Goal: Task Accomplishment & Management: Manage account settings

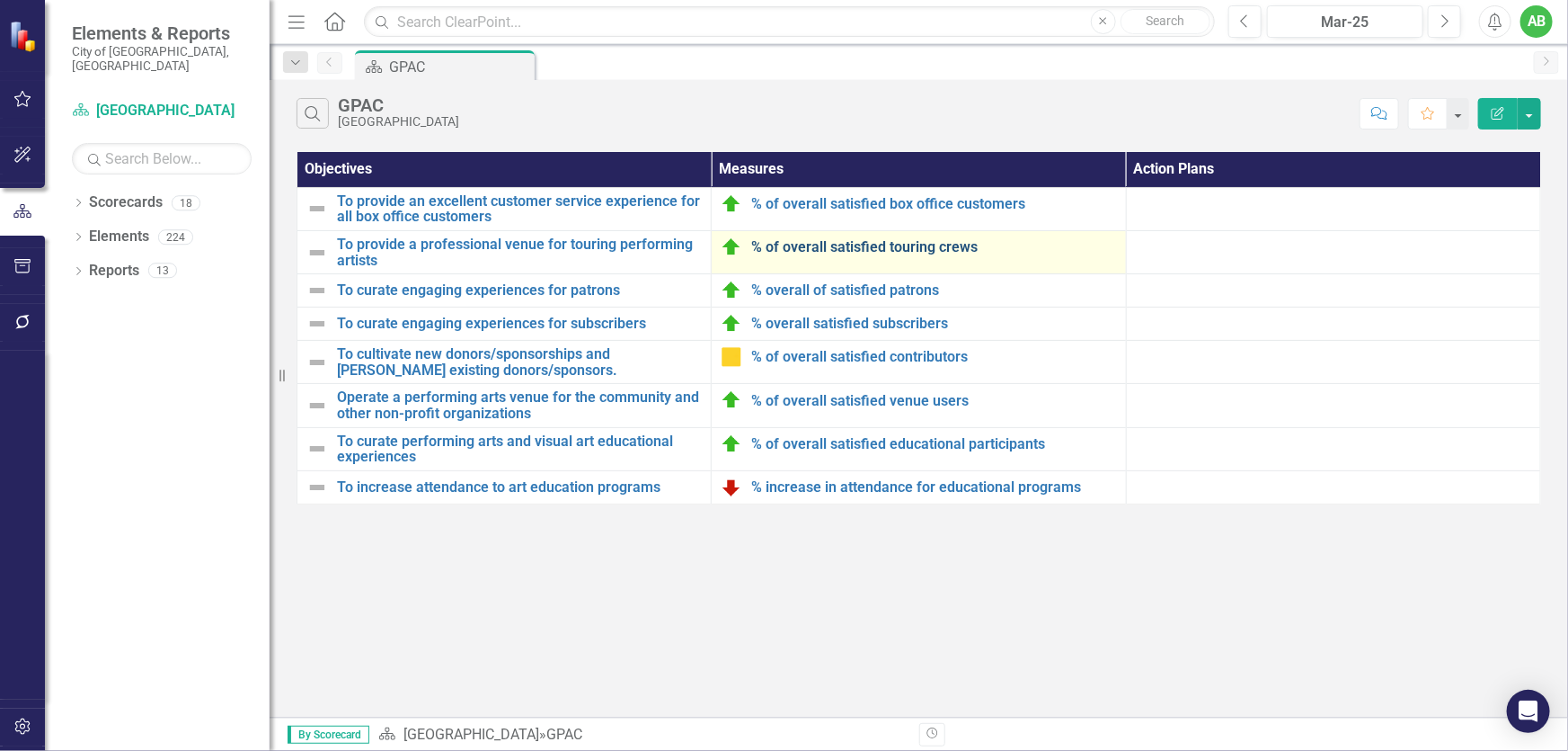
click at [848, 242] on link "% of overall satisfied touring crews" at bounding box center [934, 248] width 365 height 17
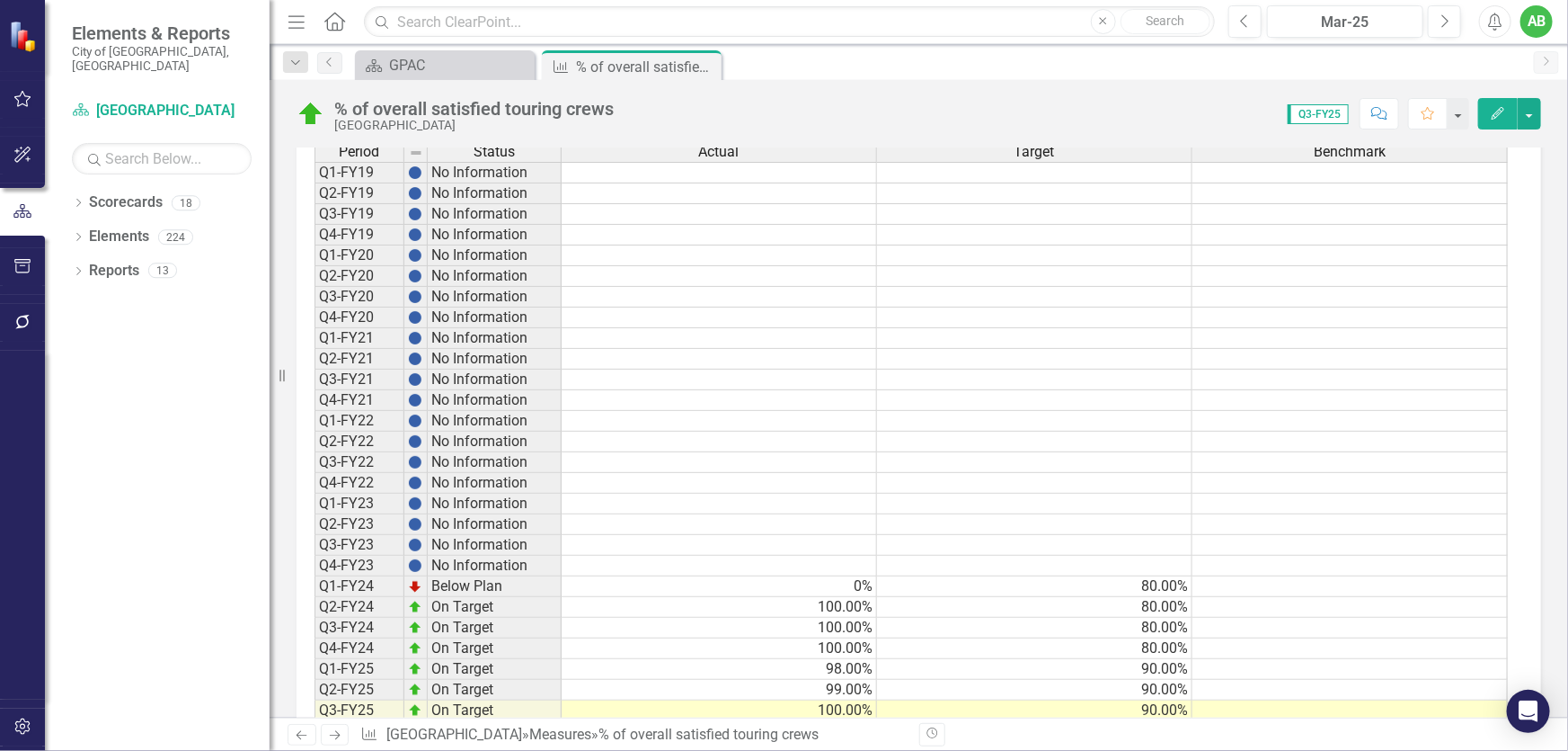
scroll to position [1517, 0]
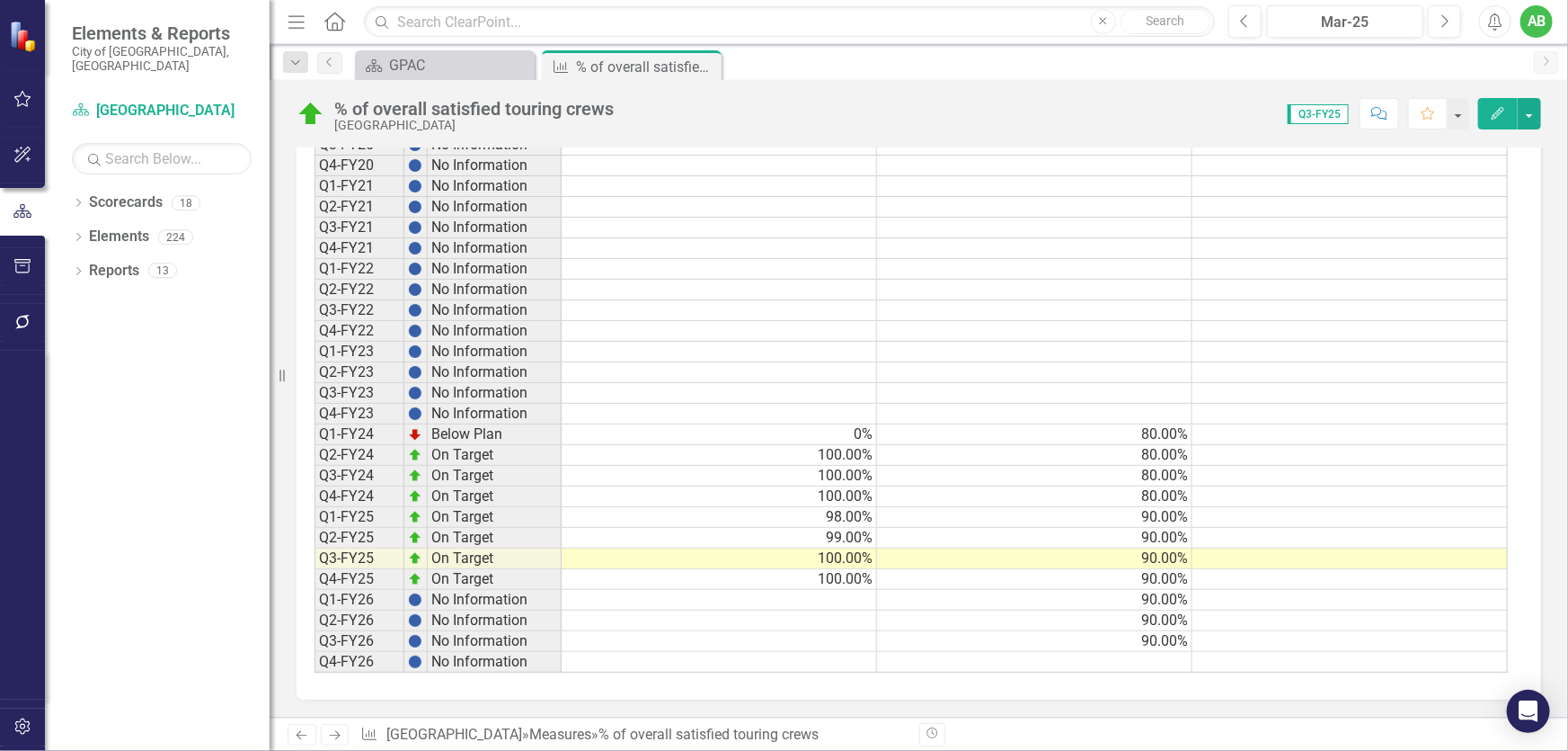
click at [852, 594] on td at bounding box center [719, 600] width 316 height 20
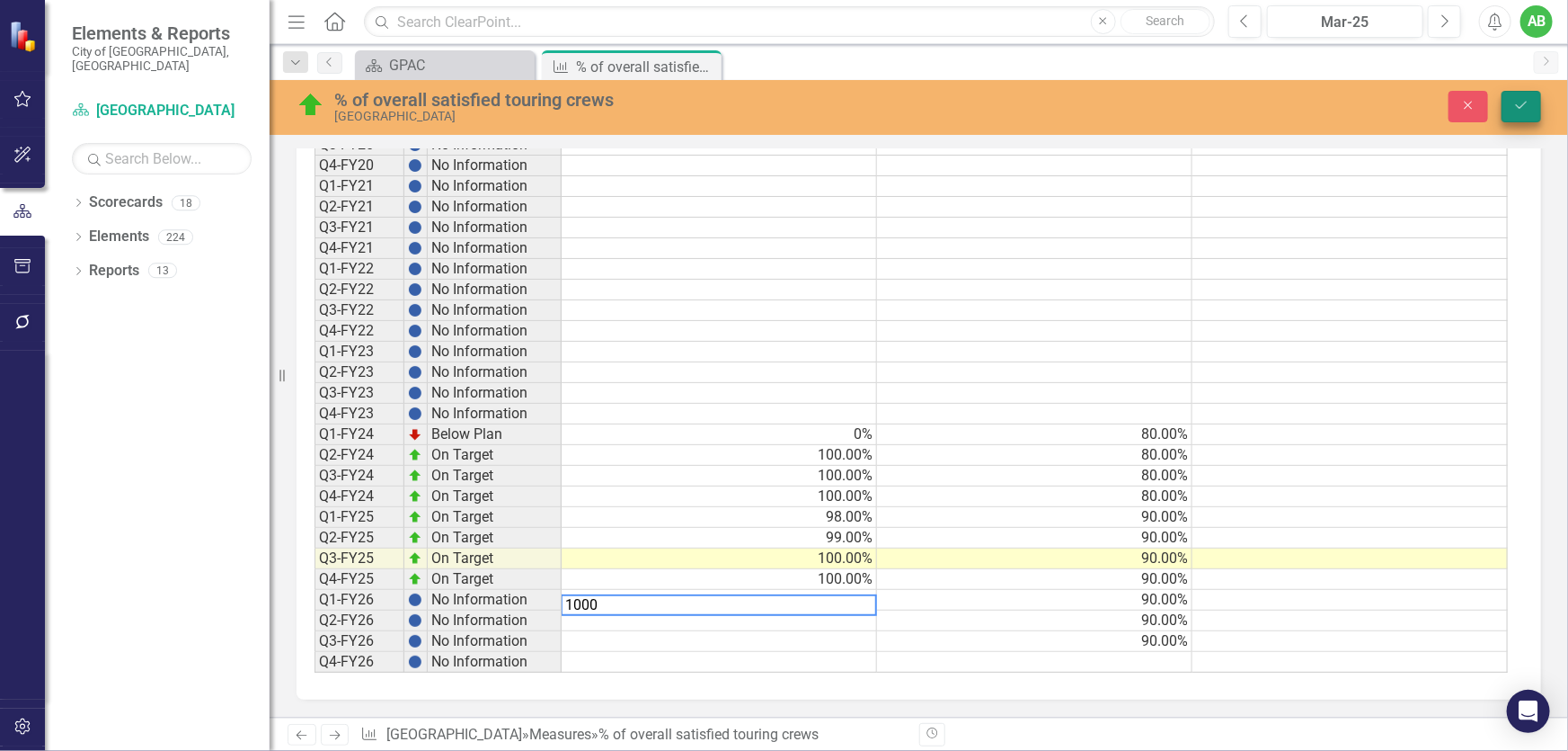
type textarea "1000"
click at [1526, 102] on icon "submit" at bounding box center [1522, 105] width 11 height 7
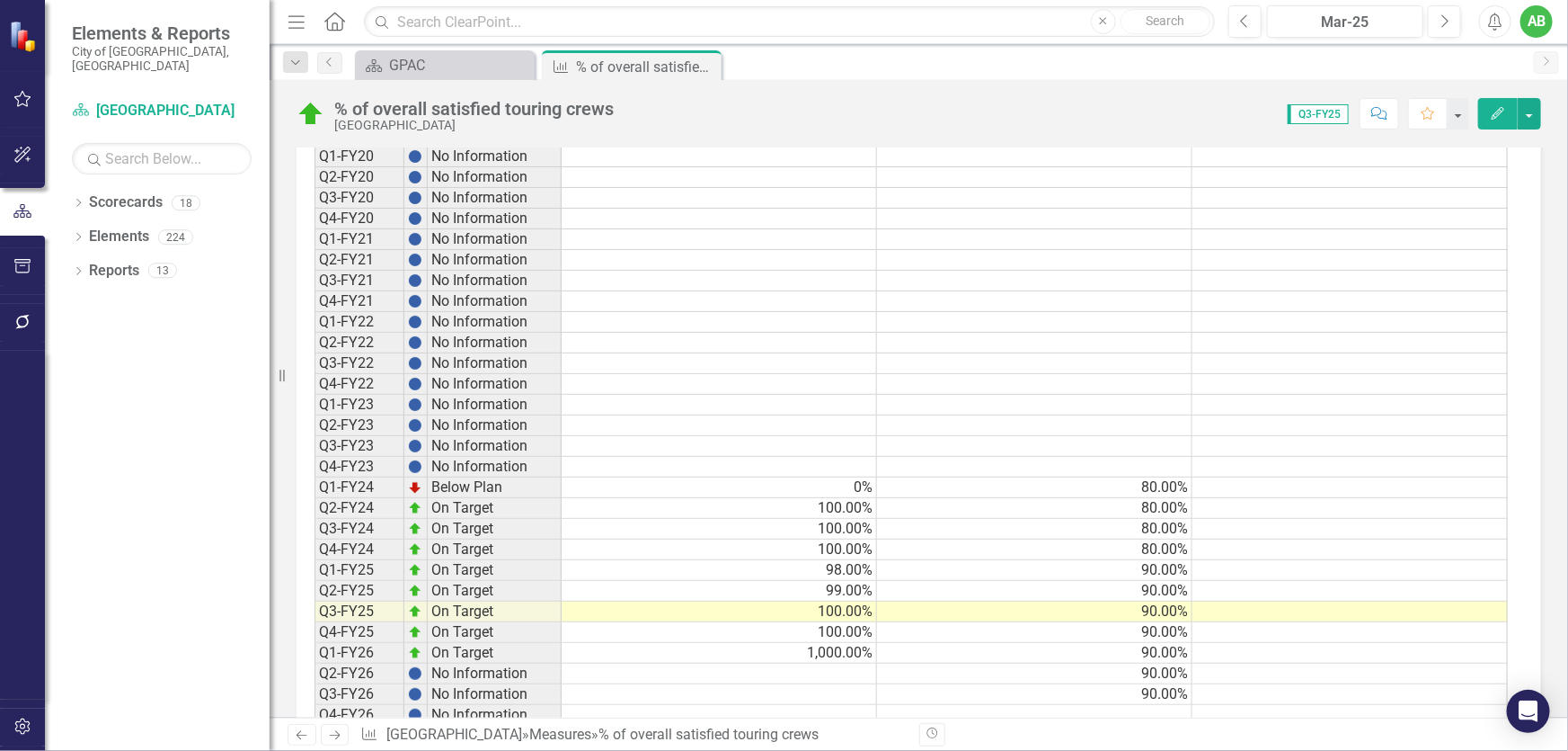
scroll to position [1518, 0]
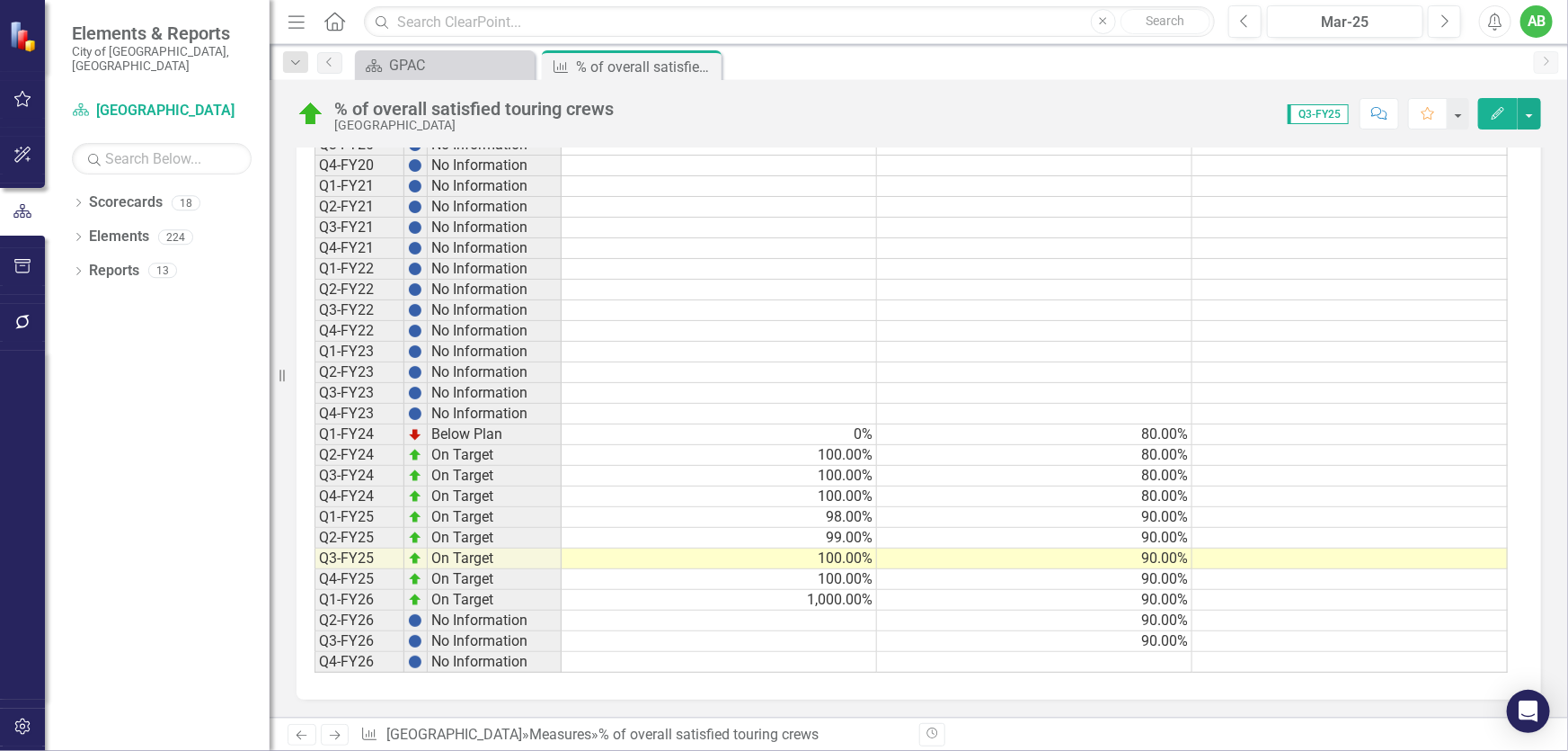
click at [858, 589] on td "1,000.00%" at bounding box center [719, 600] width 316 height 20
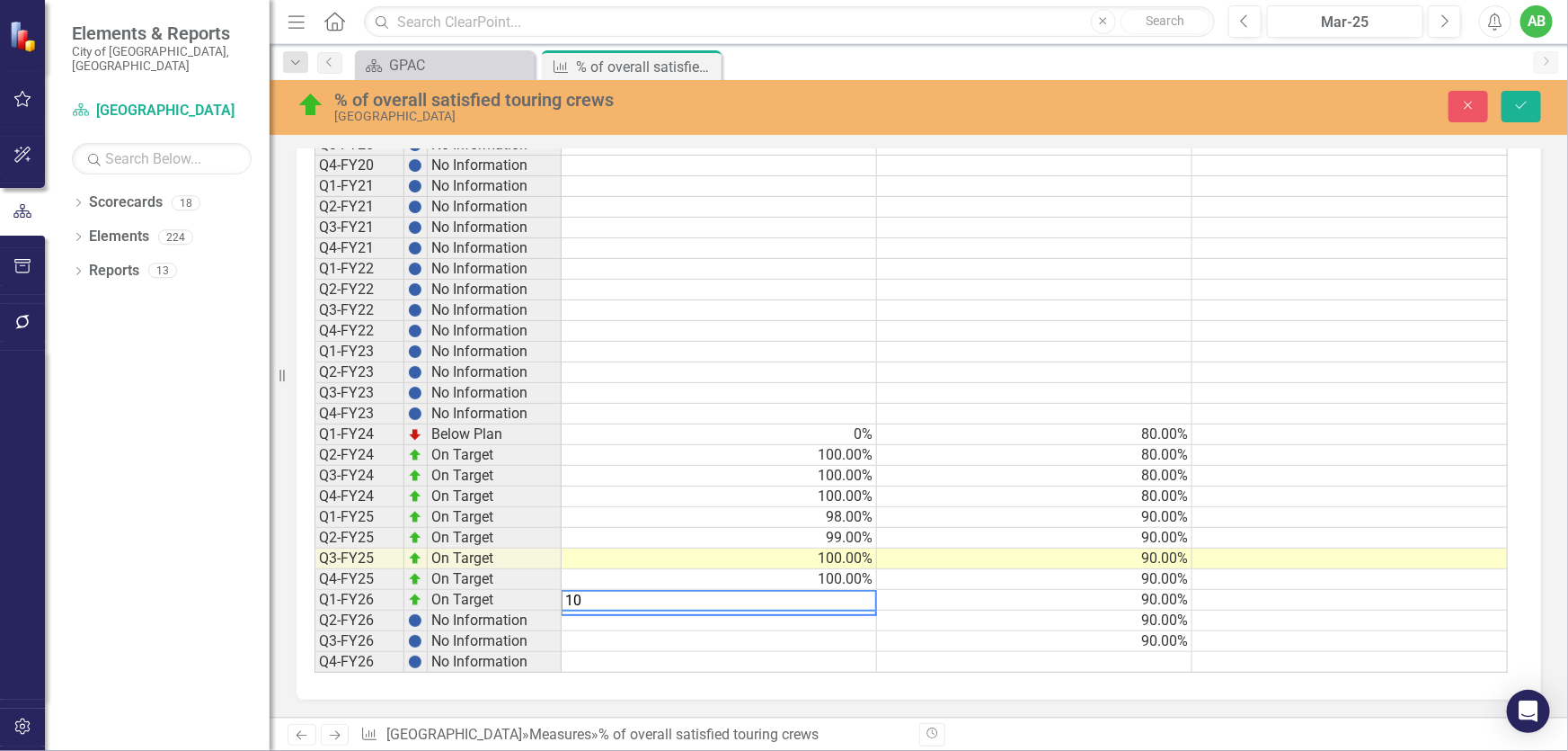
type textarea "100"
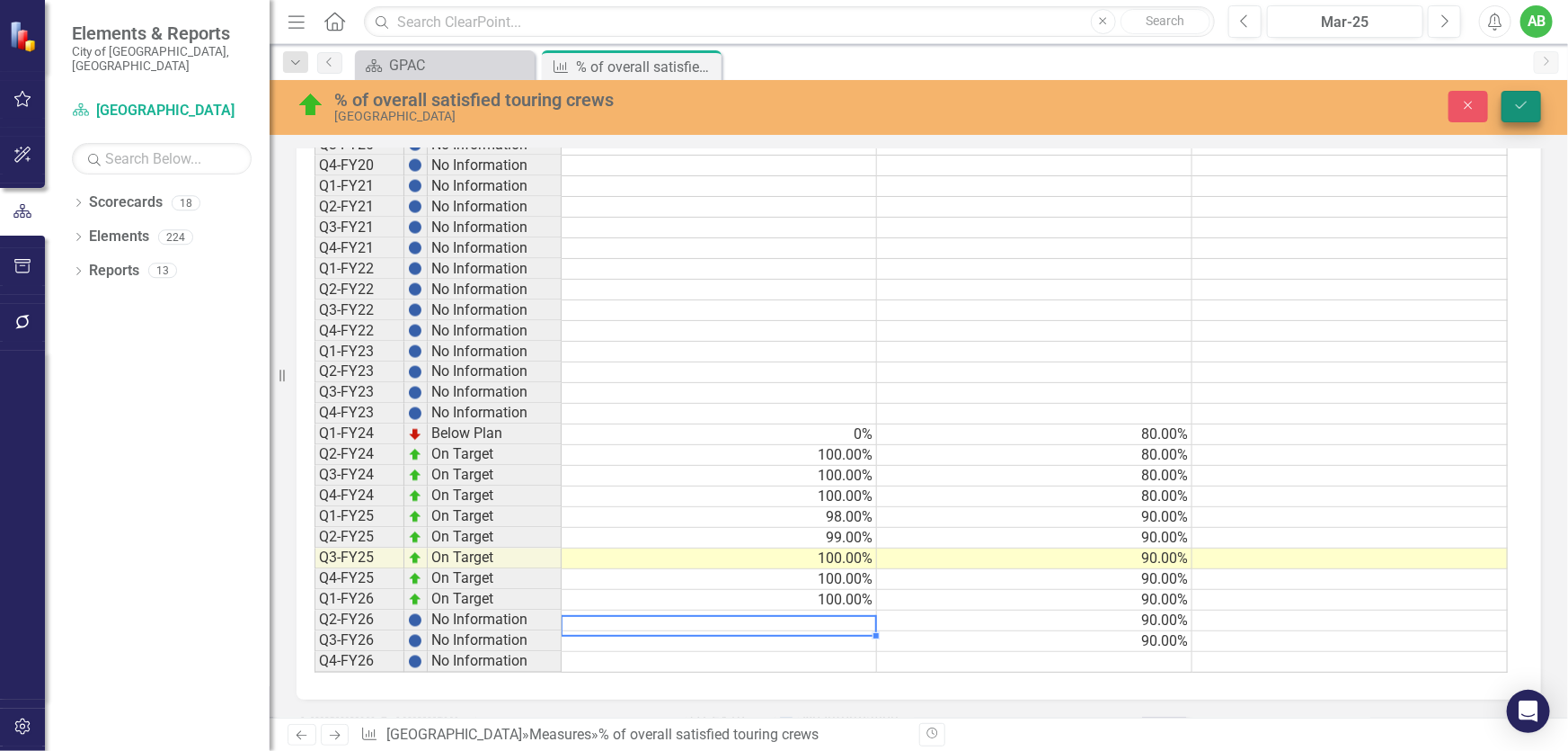
click at [1526, 121] on div "% of overall satisfied touring crews [GEOGRAPHIC_DATA] Close Save" at bounding box center [919, 105] width 1298 height 34
click at [1516, 112] on icon "Save" at bounding box center [1522, 105] width 17 height 13
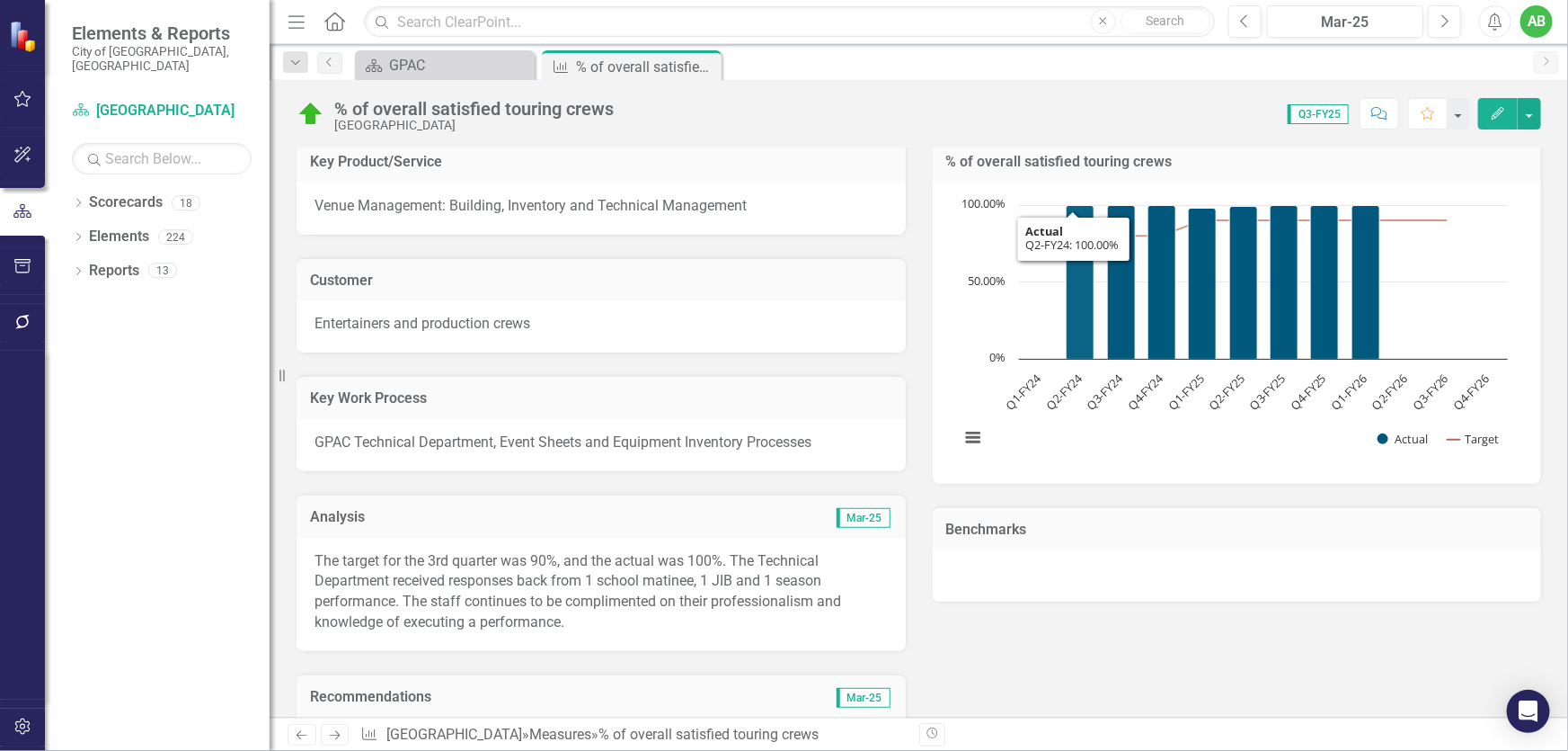
scroll to position [245, 0]
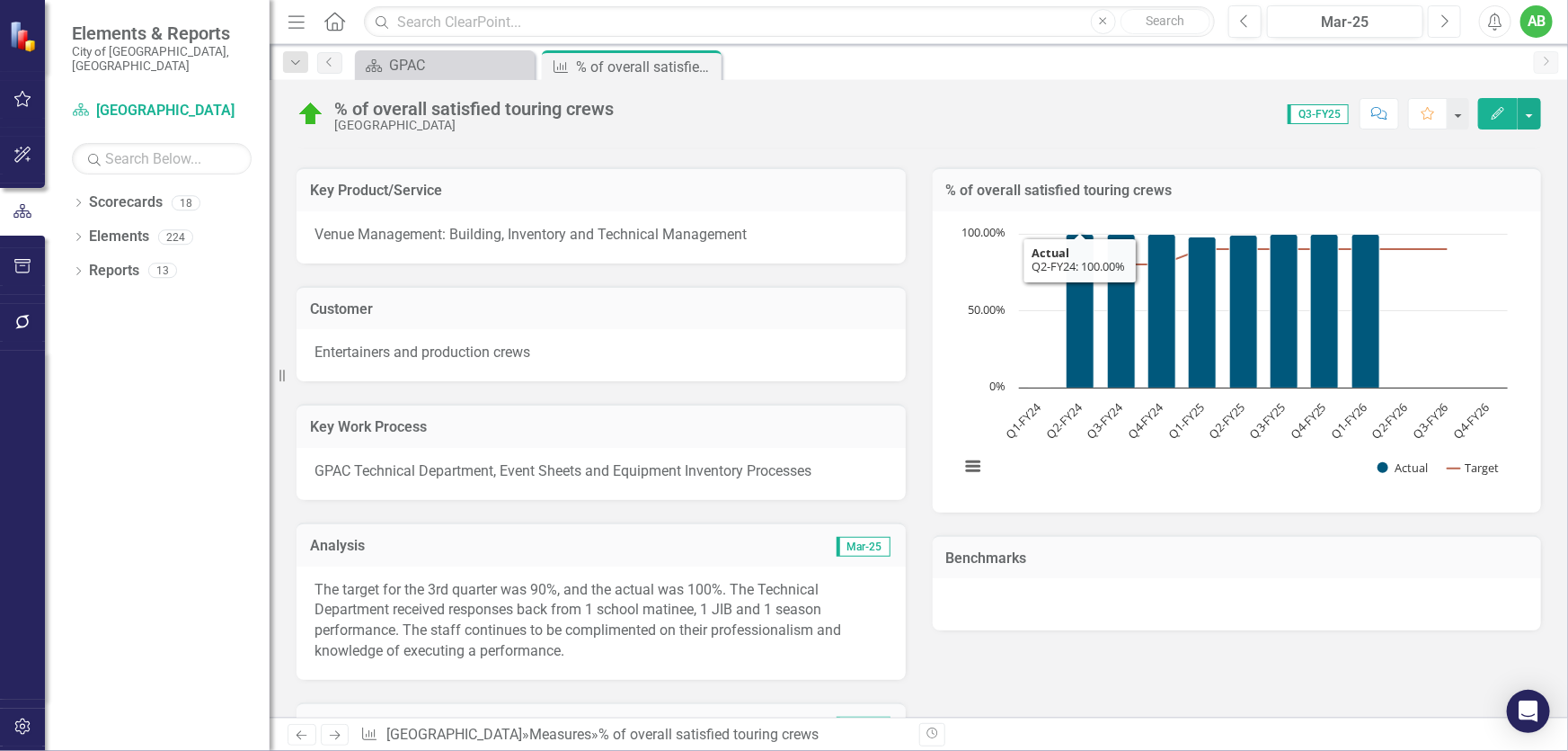
click at [1445, 26] on icon "Next" at bounding box center [1444, 22] width 10 height 17
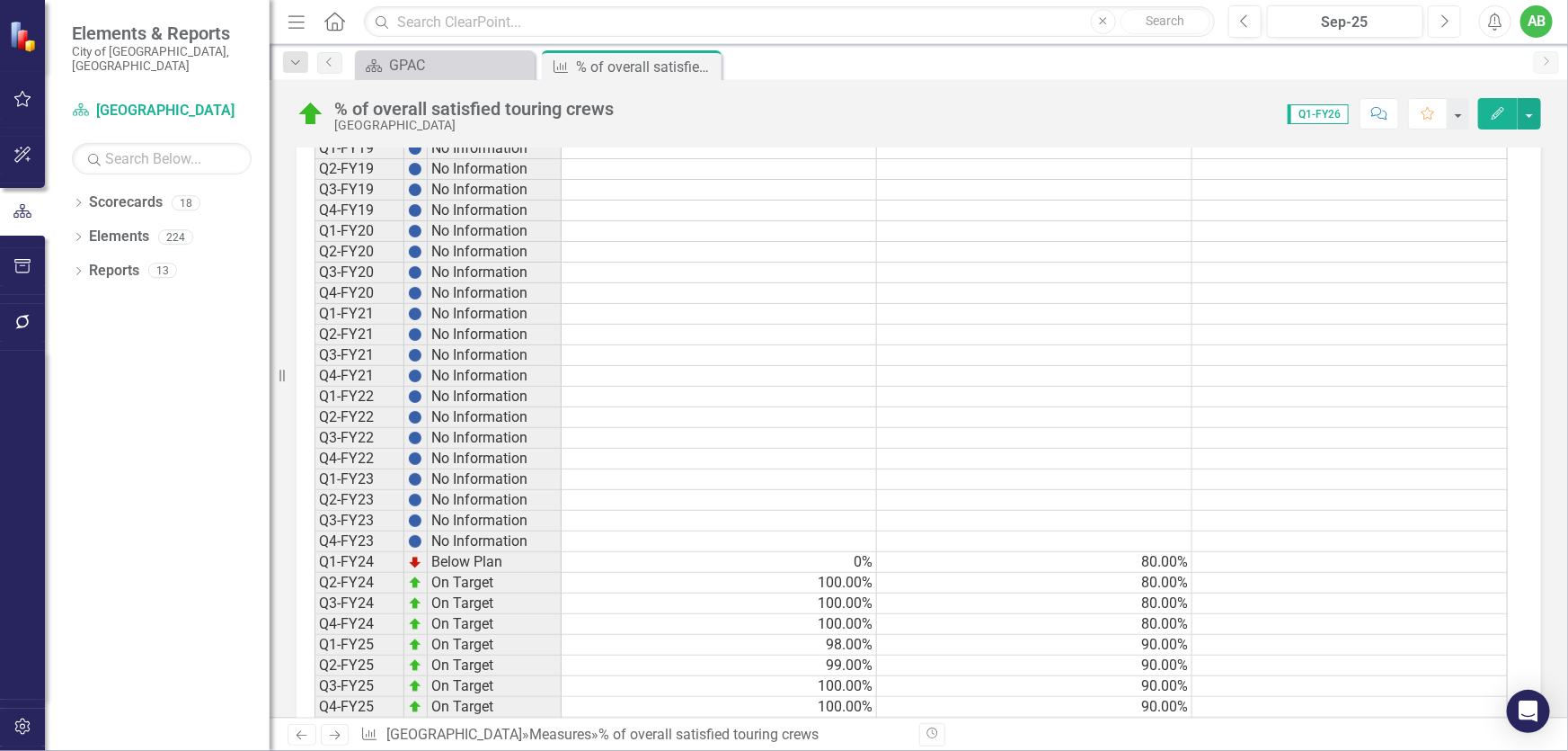
scroll to position [1373, 0]
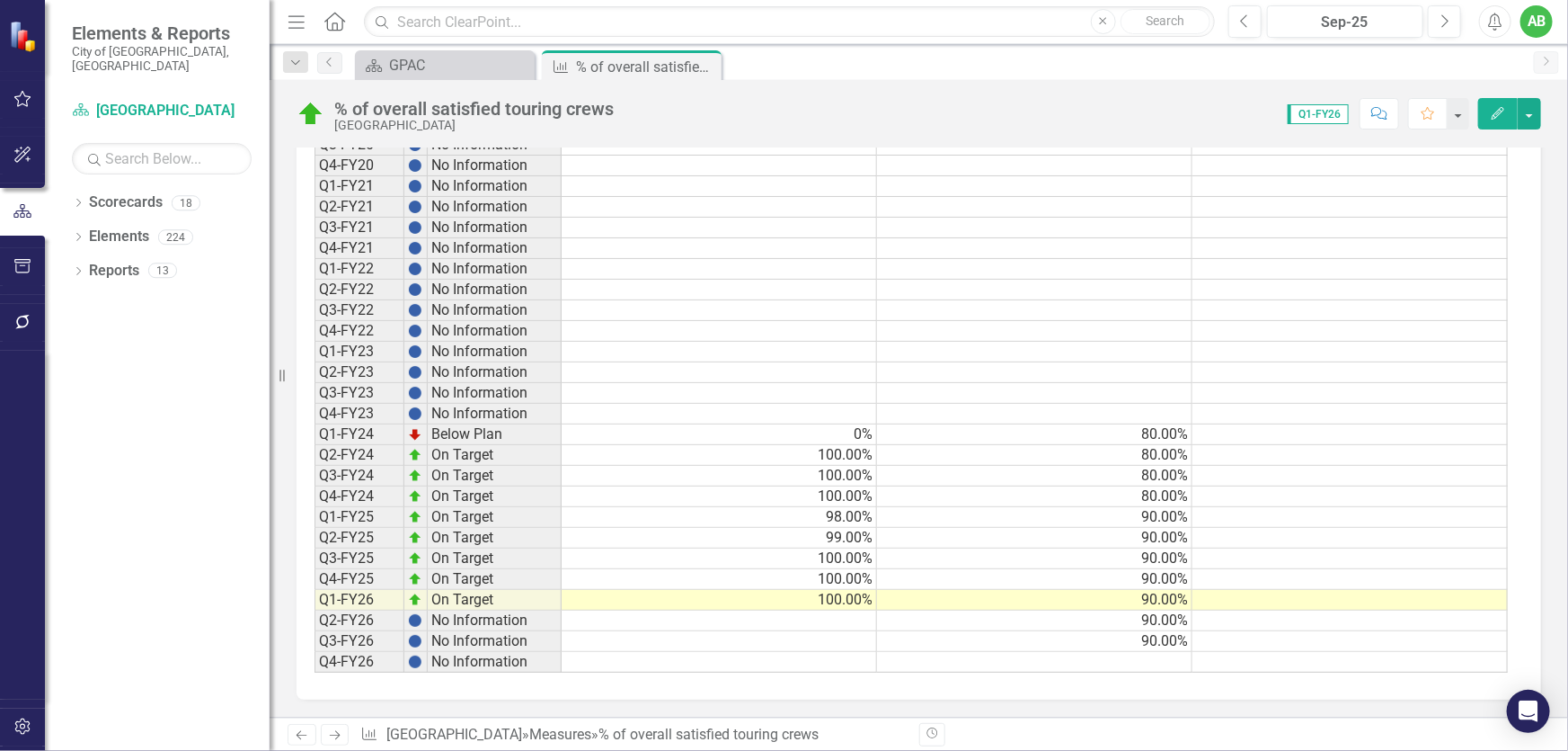
click at [1170, 659] on td at bounding box center [1035, 662] width 316 height 20
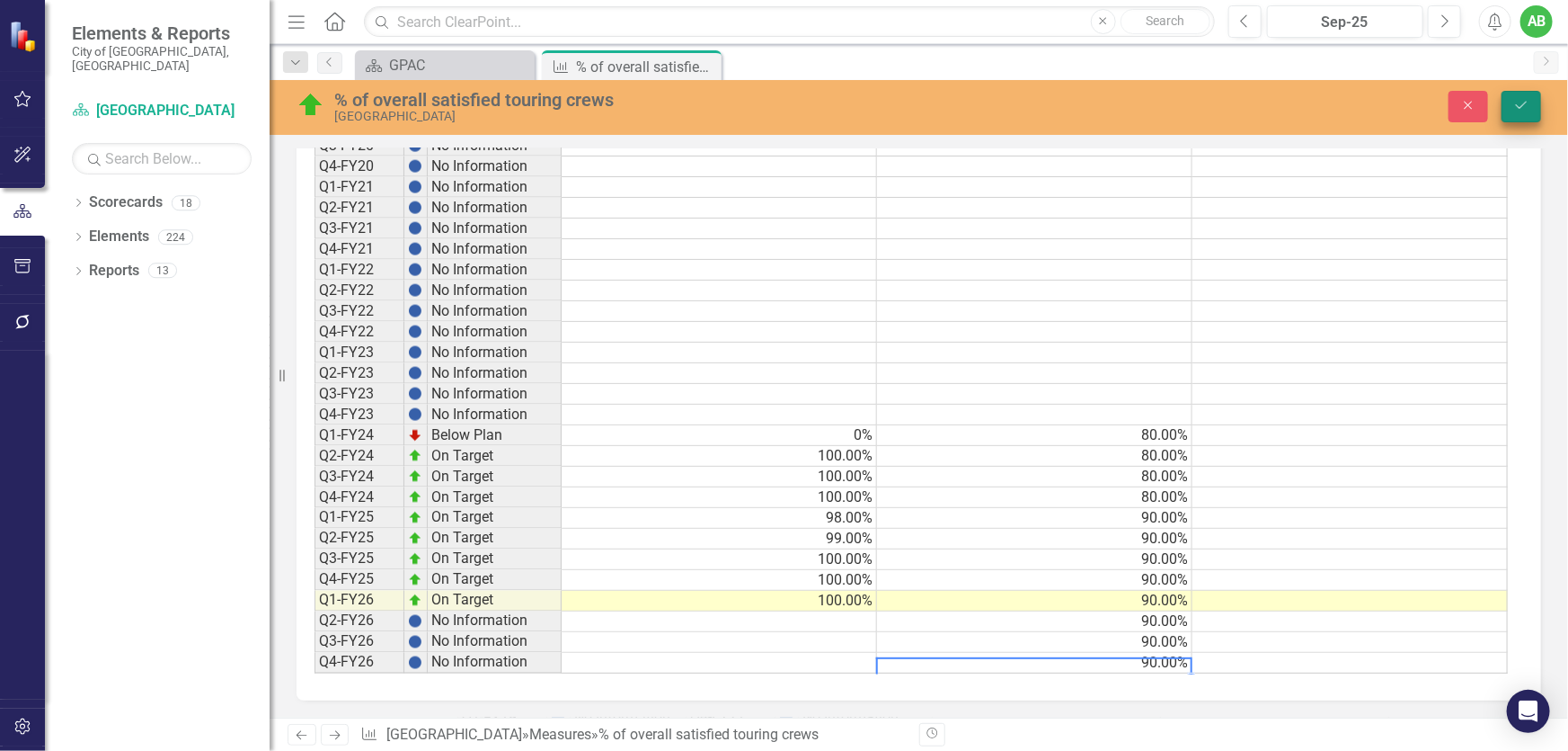
type textarea "90"
click at [1527, 119] on button "Save" at bounding box center [1521, 106] width 40 height 31
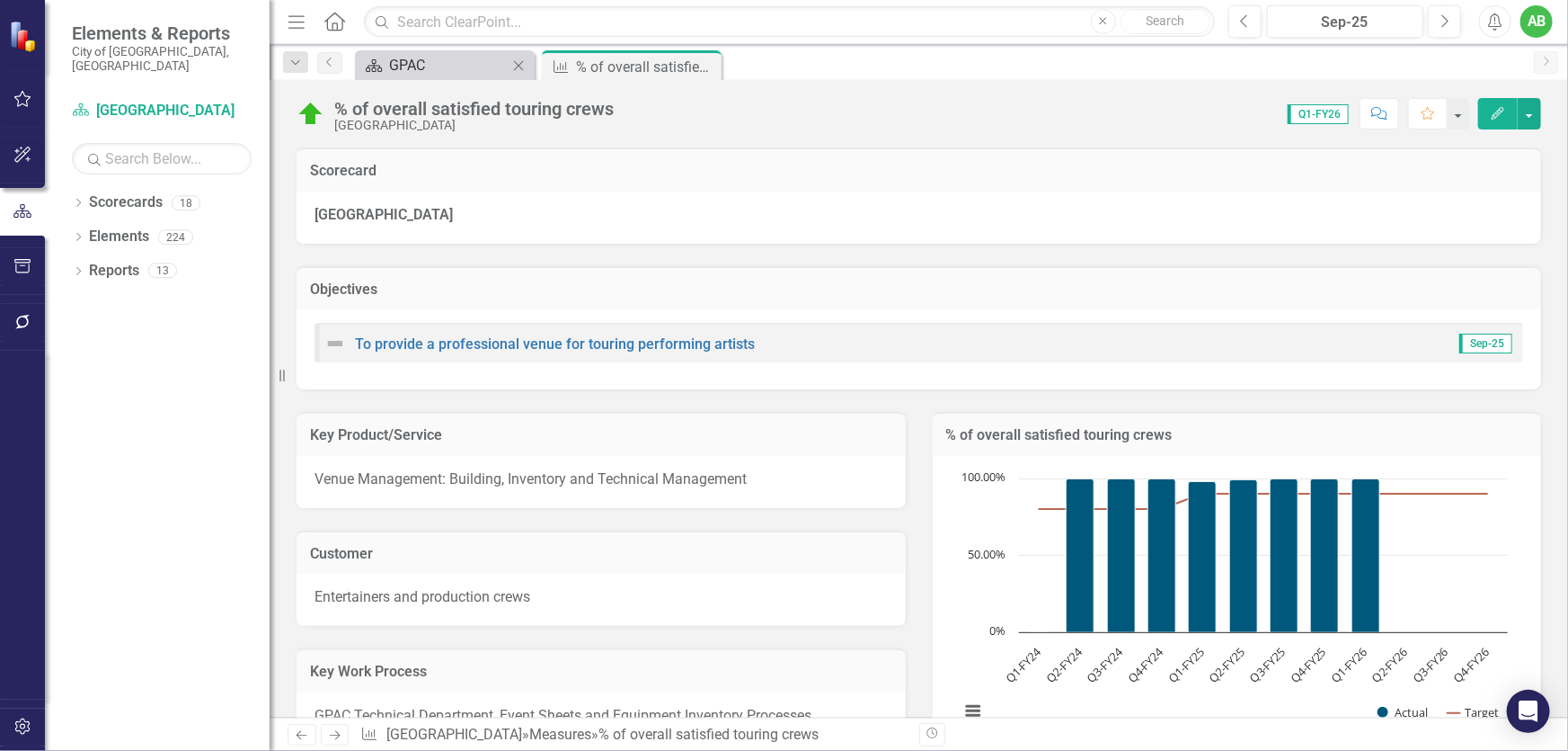
click at [418, 62] on div "GPAC" at bounding box center [448, 65] width 118 height 22
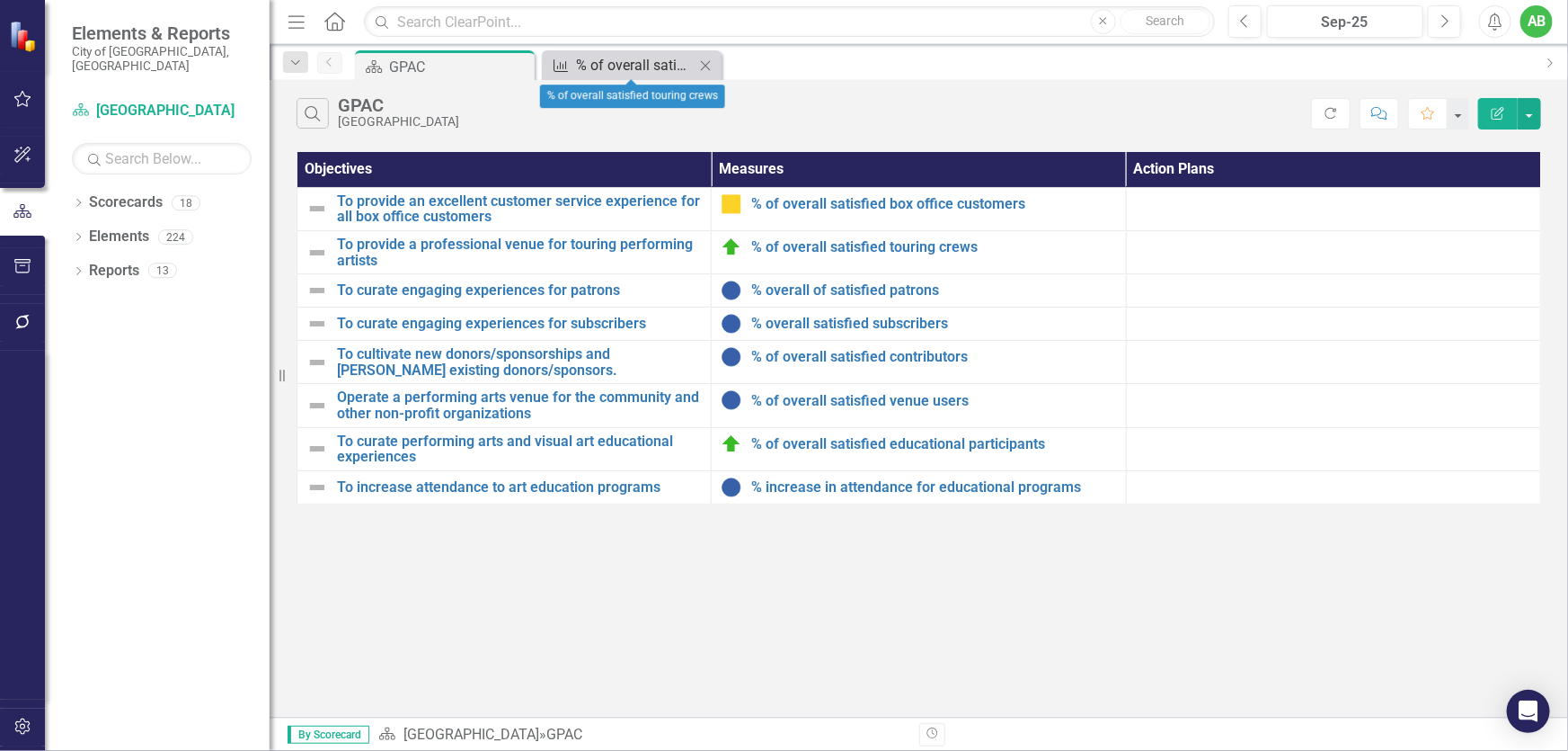
click at [650, 64] on div "% of overall satisfied touring crews" at bounding box center [635, 65] width 118 height 22
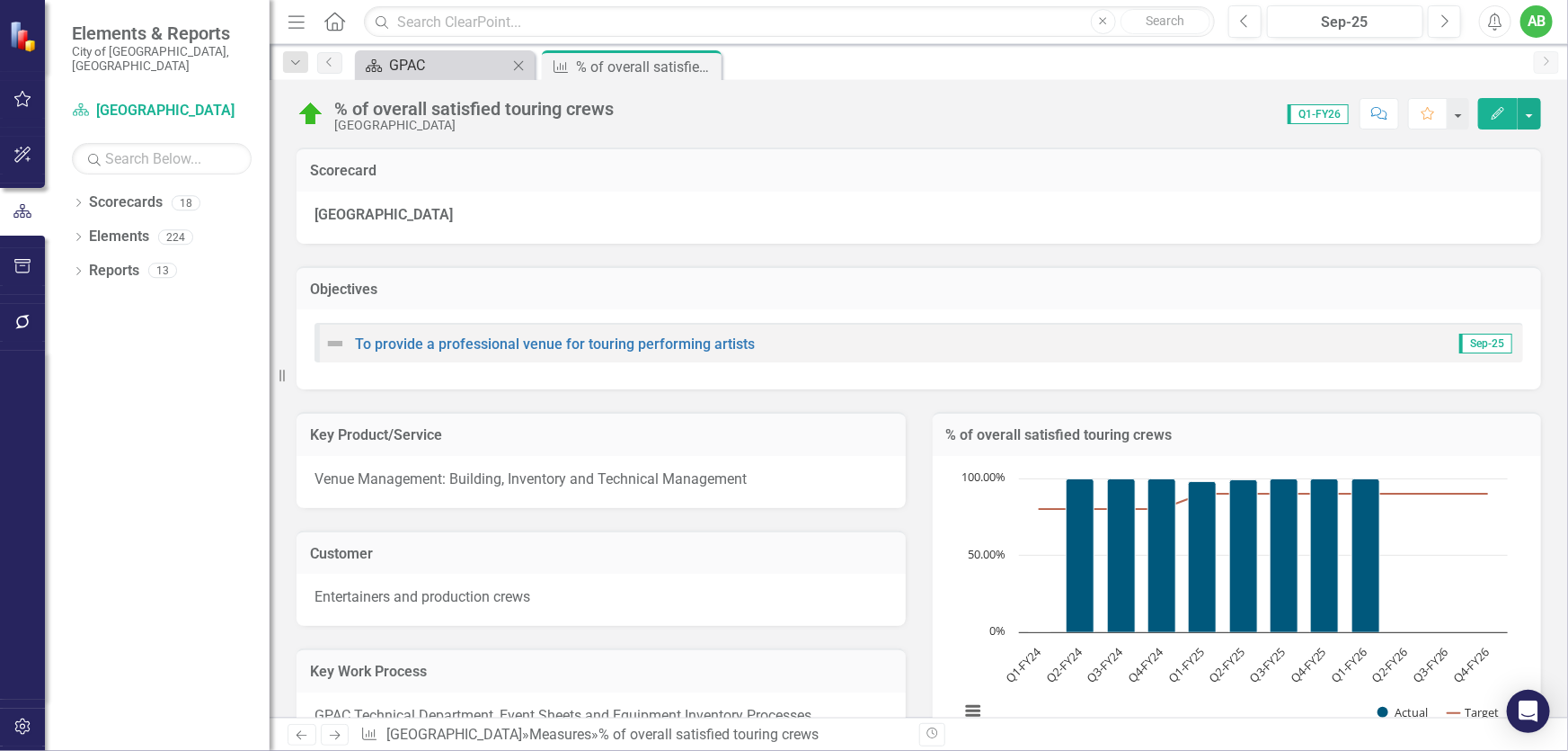
click at [449, 73] on div "GPAC" at bounding box center [448, 65] width 118 height 22
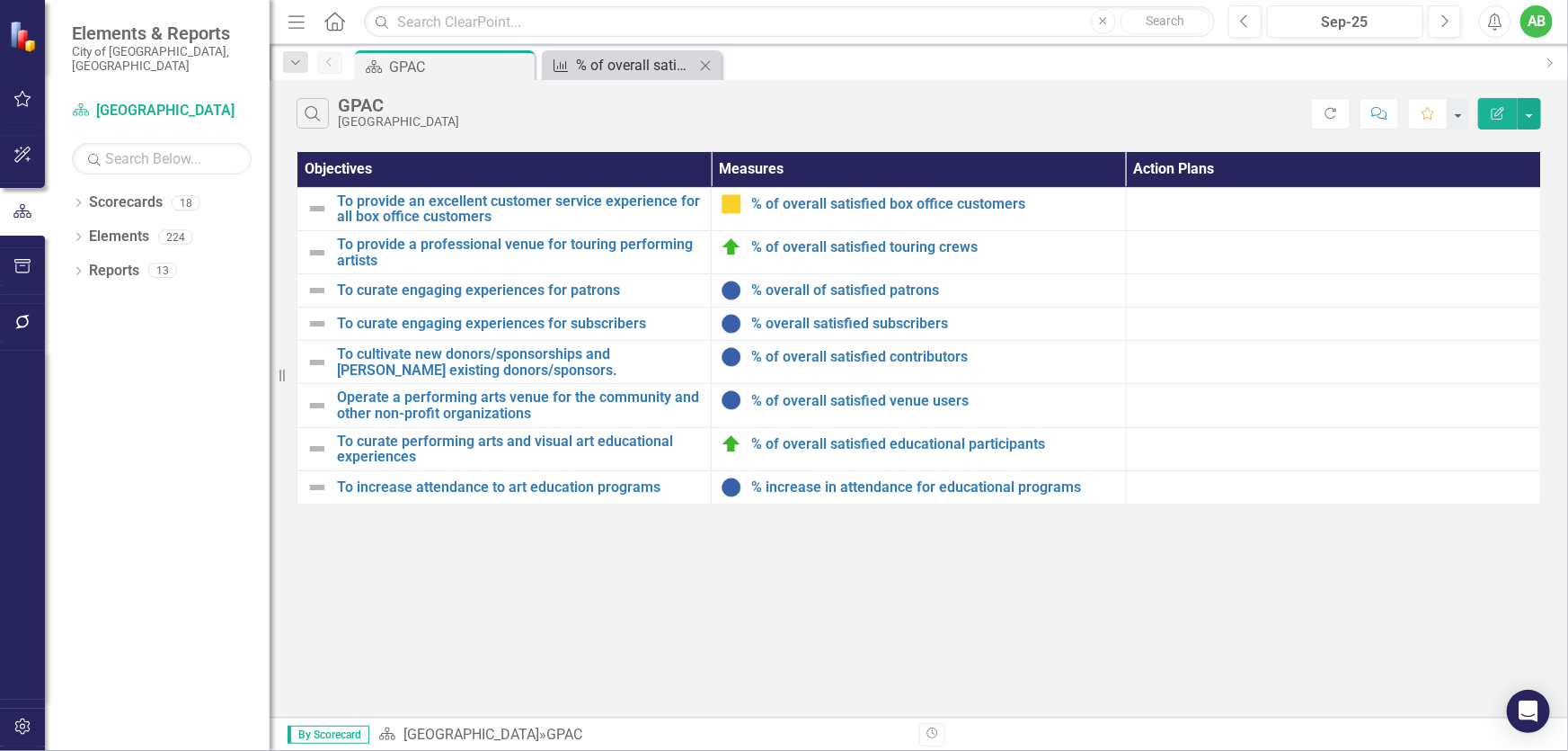
click at [652, 64] on div "% of overall satisfied touring crews" at bounding box center [635, 65] width 118 height 22
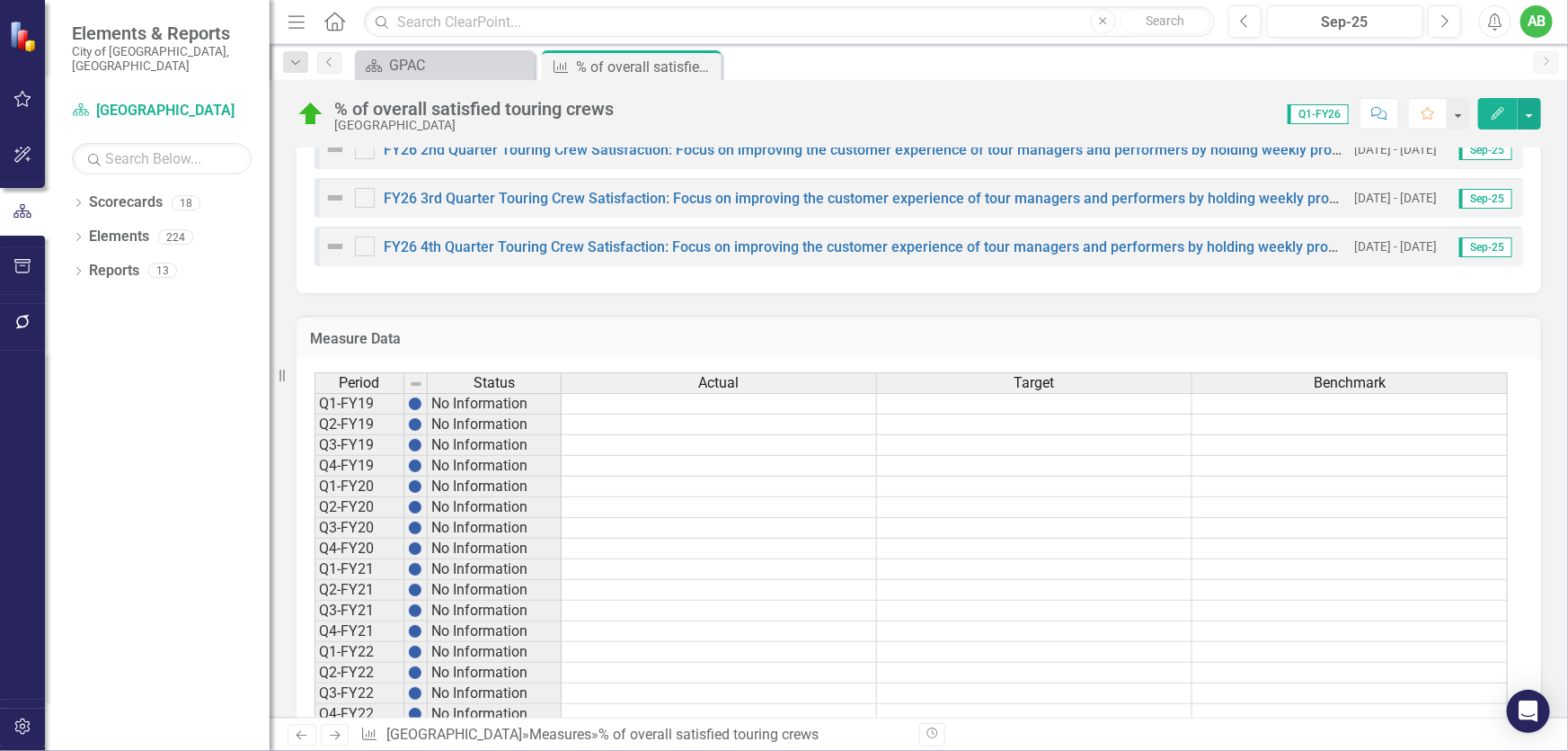
scroll to position [1373, 0]
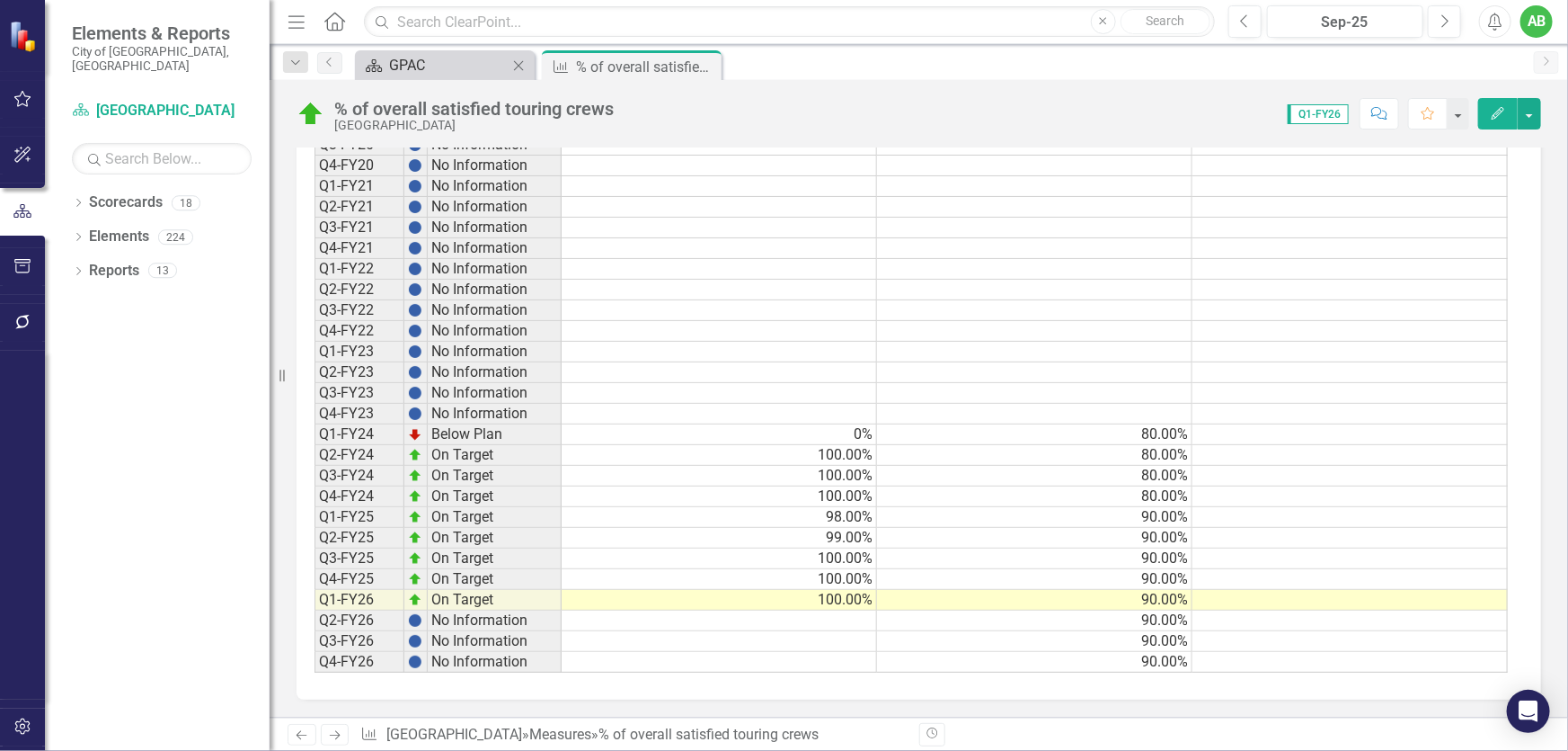
click at [421, 55] on div "GPAC" at bounding box center [448, 65] width 118 height 22
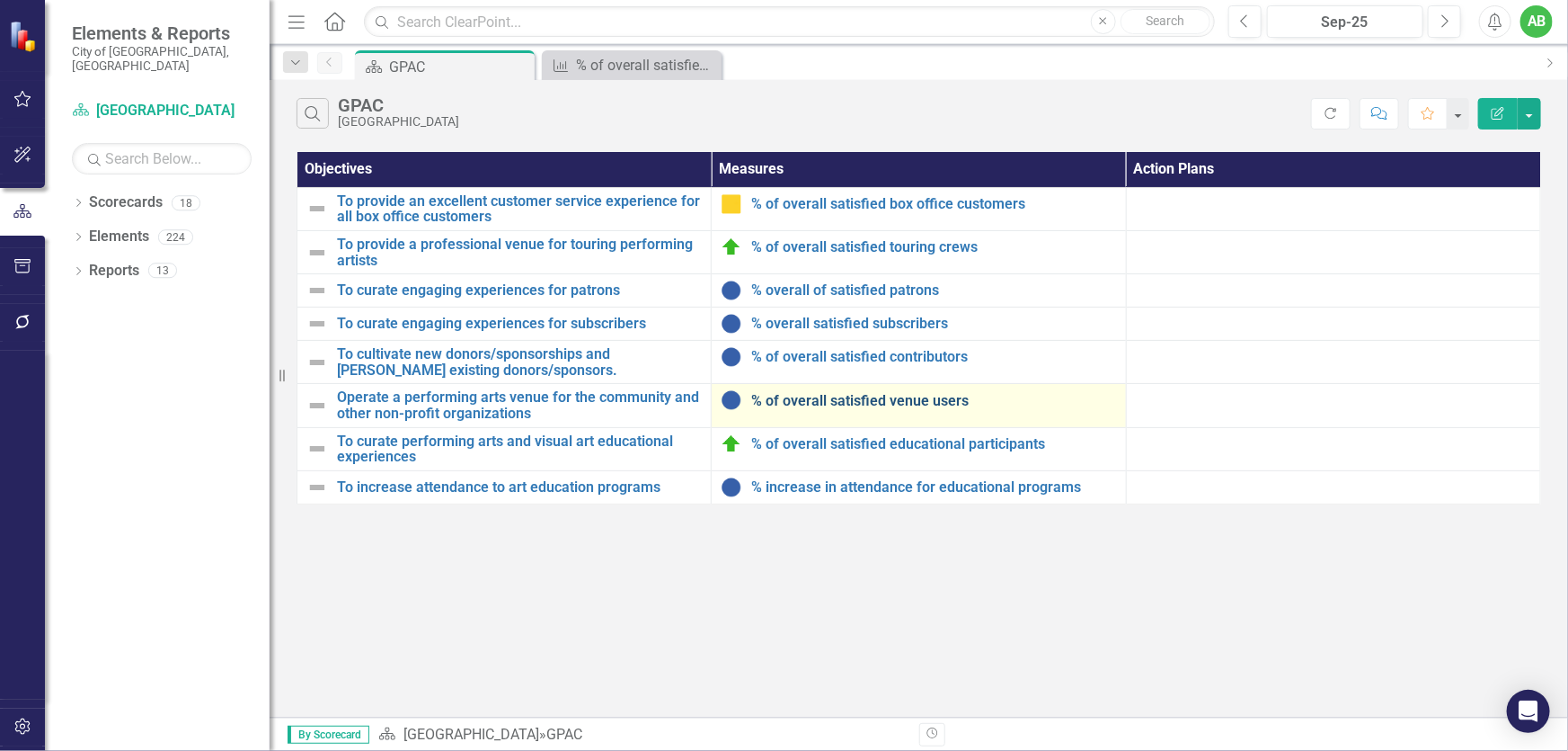
click at [892, 398] on link "% of overall satisfied venue users" at bounding box center [934, 401] width 365 height 17
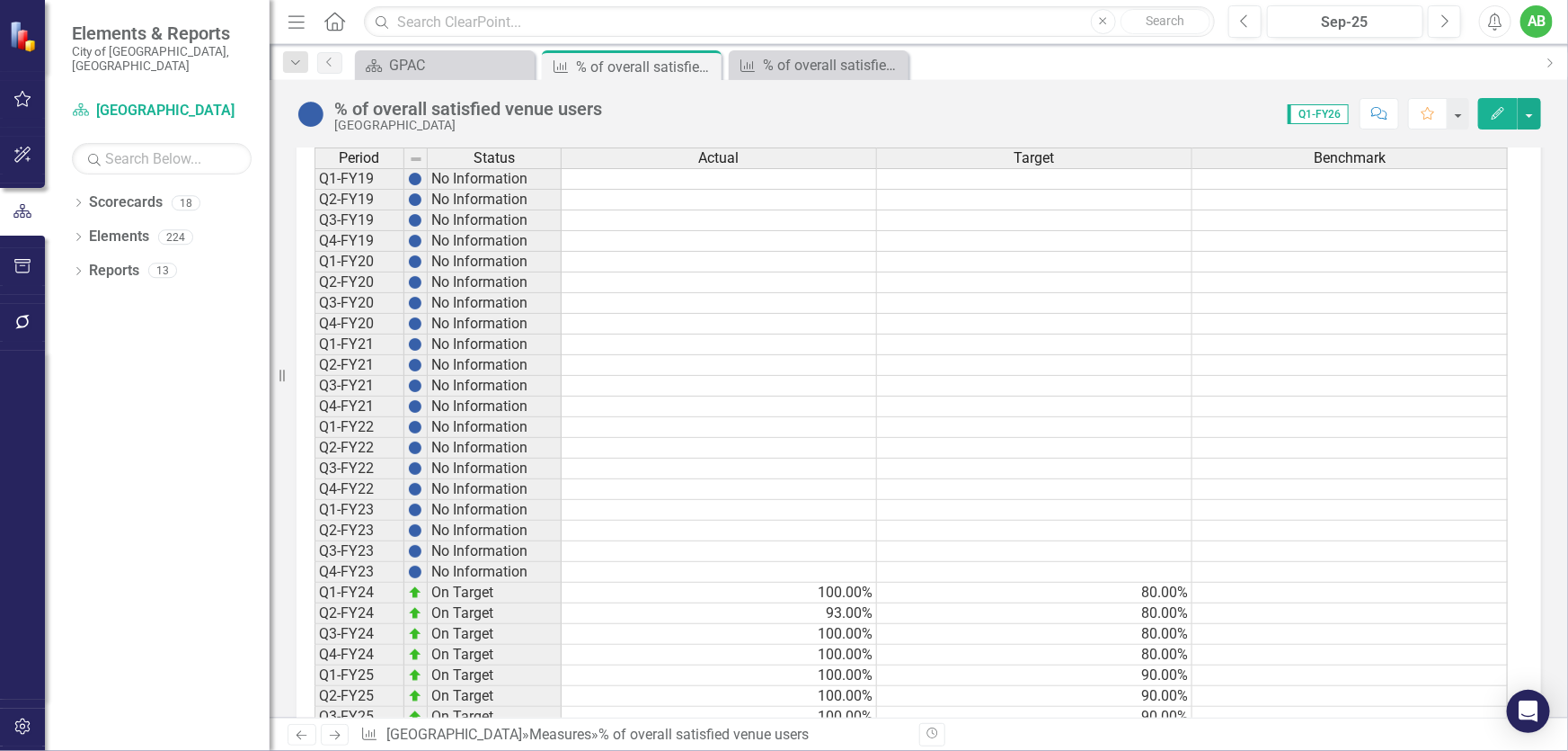
scroll to position [1393, 0]
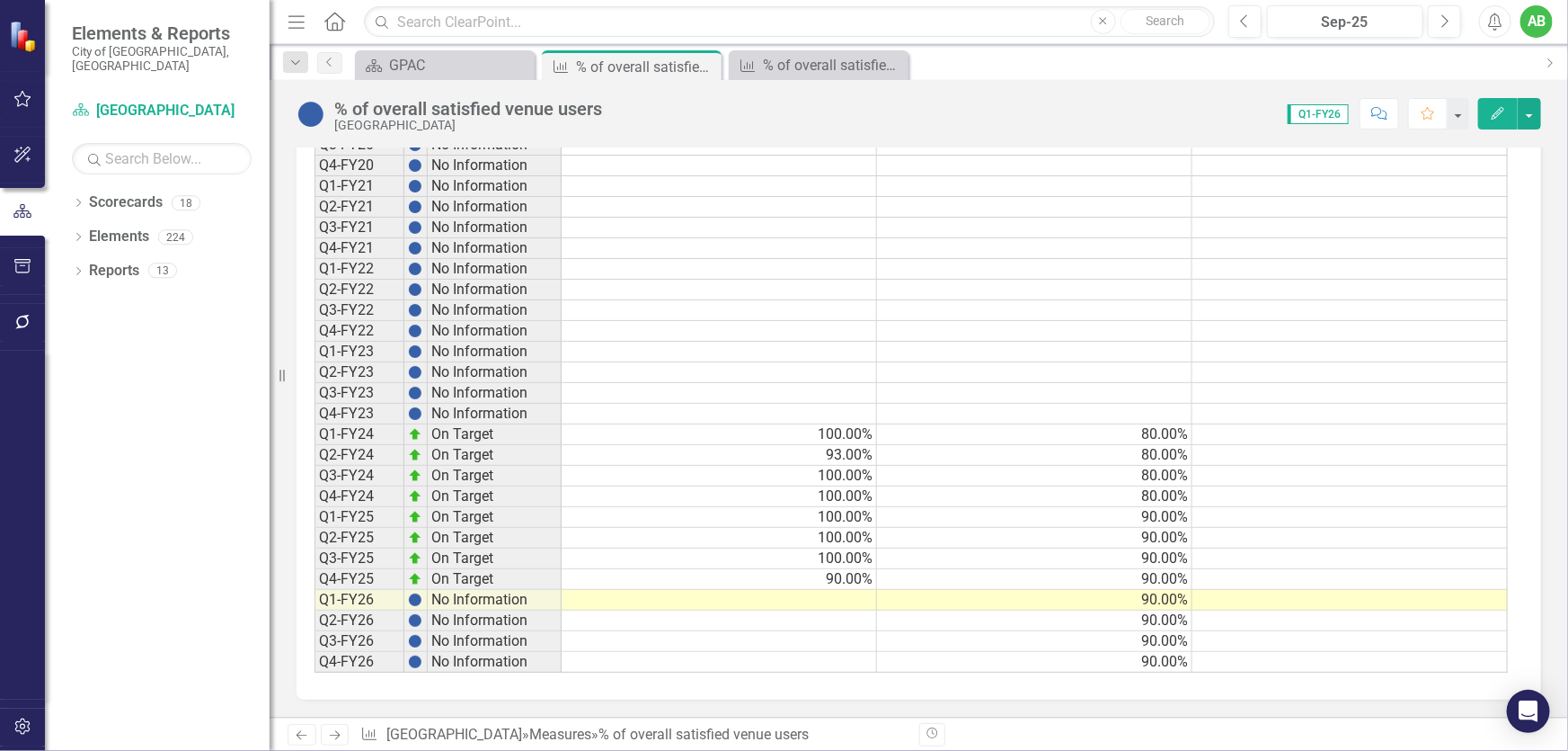
click at [858, 593] on td at bounding box center [719, 600] width 316 height 20
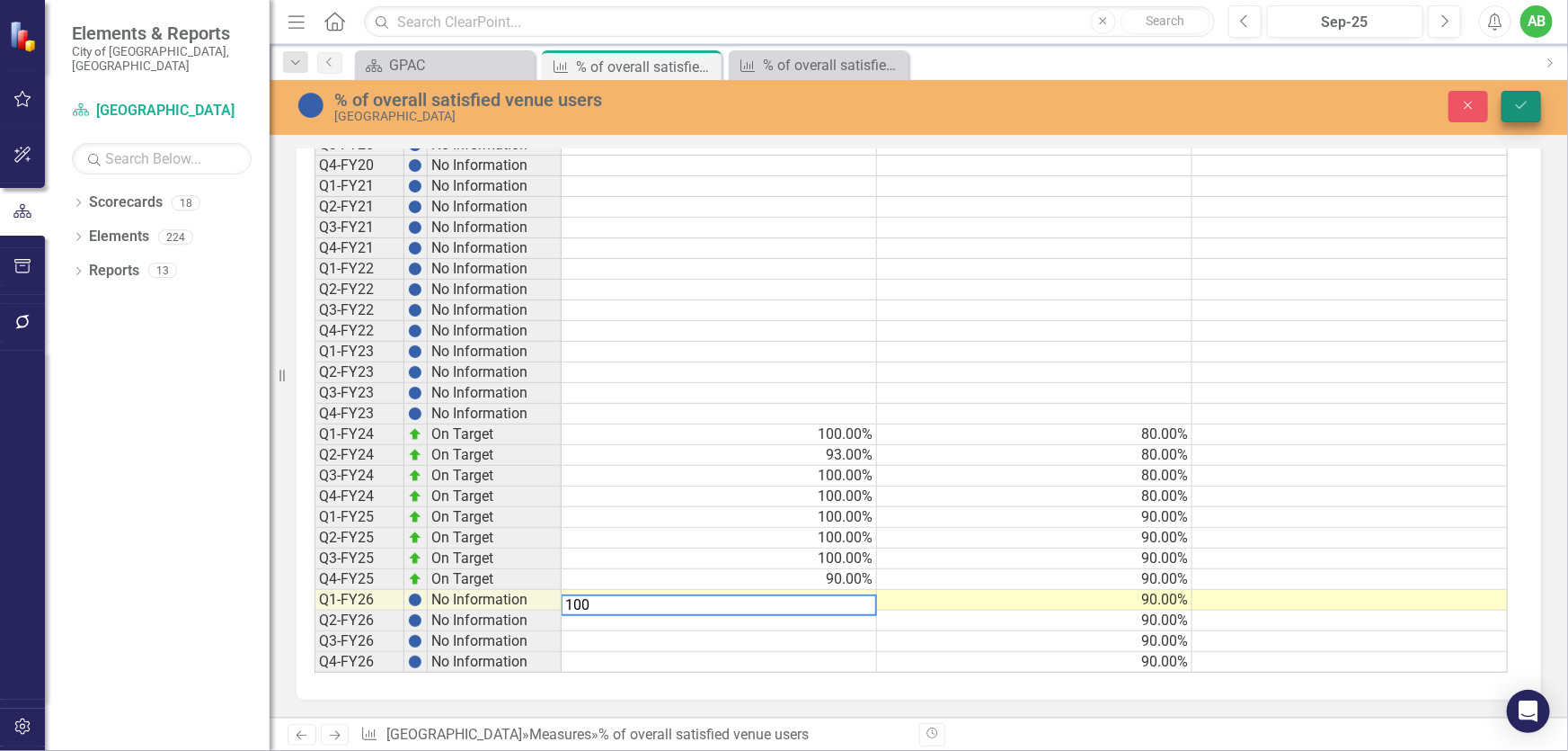
type textarea "100"
click at [1522, 101] on icon "Save" at bounding box center [1522, 105] width 17 height 13
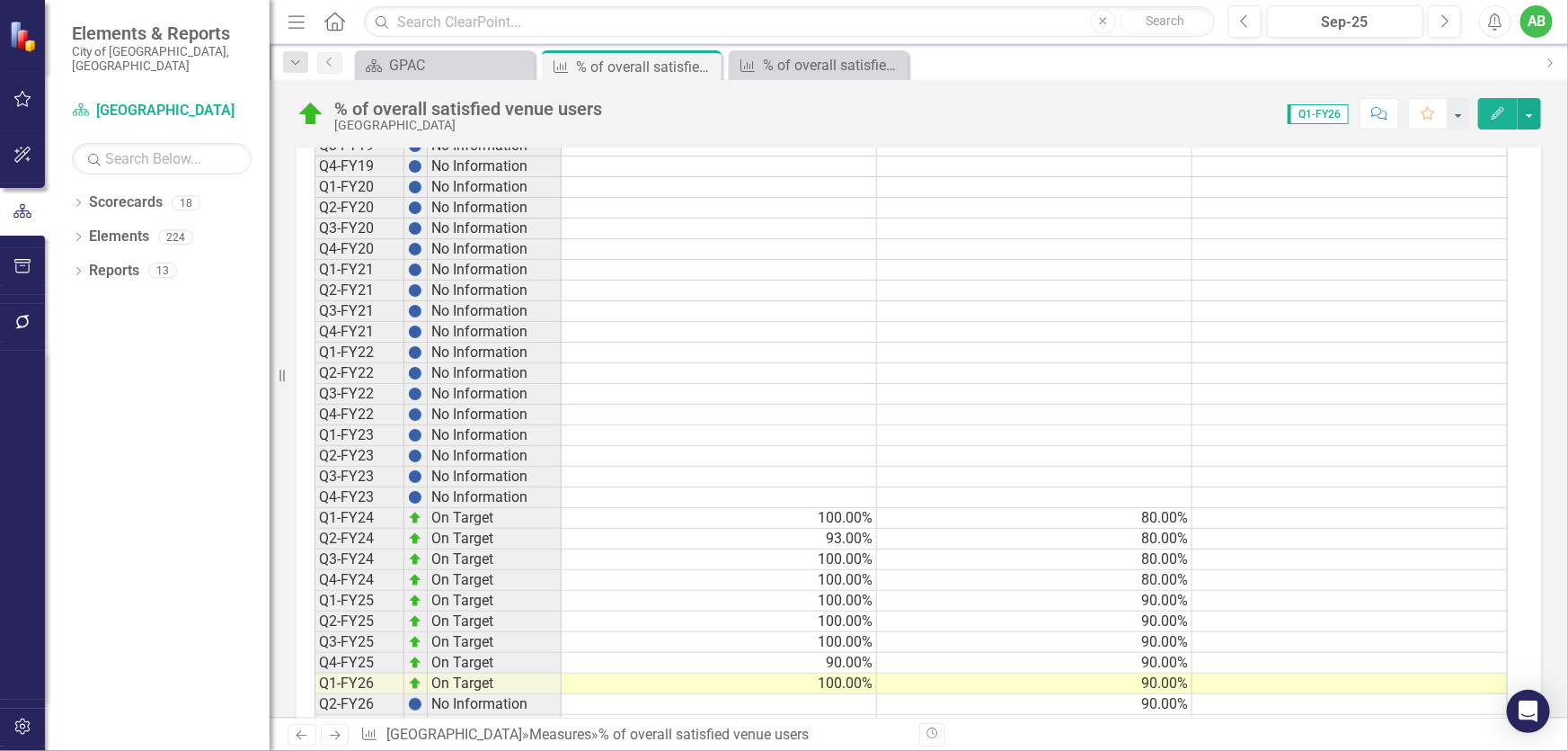
scroll to position [1394, 0]
